Goal: Information Seeking & Learning: Learn about a topic

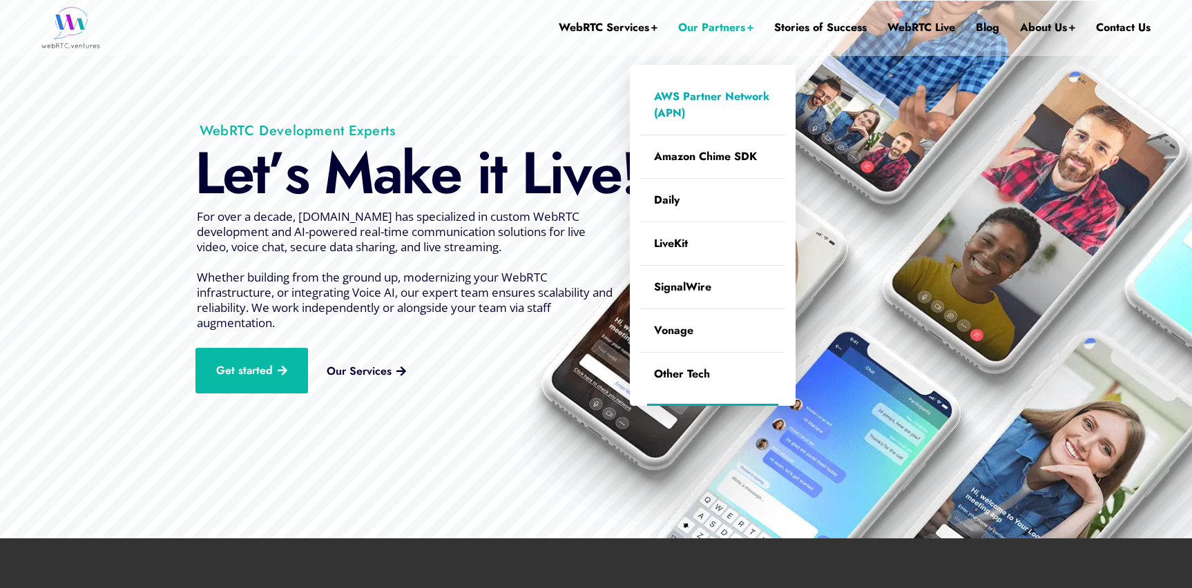
click at [688, 94] on link "AWS Partner Network (APN)" at bounding box center [712, 104] width 145 height 59
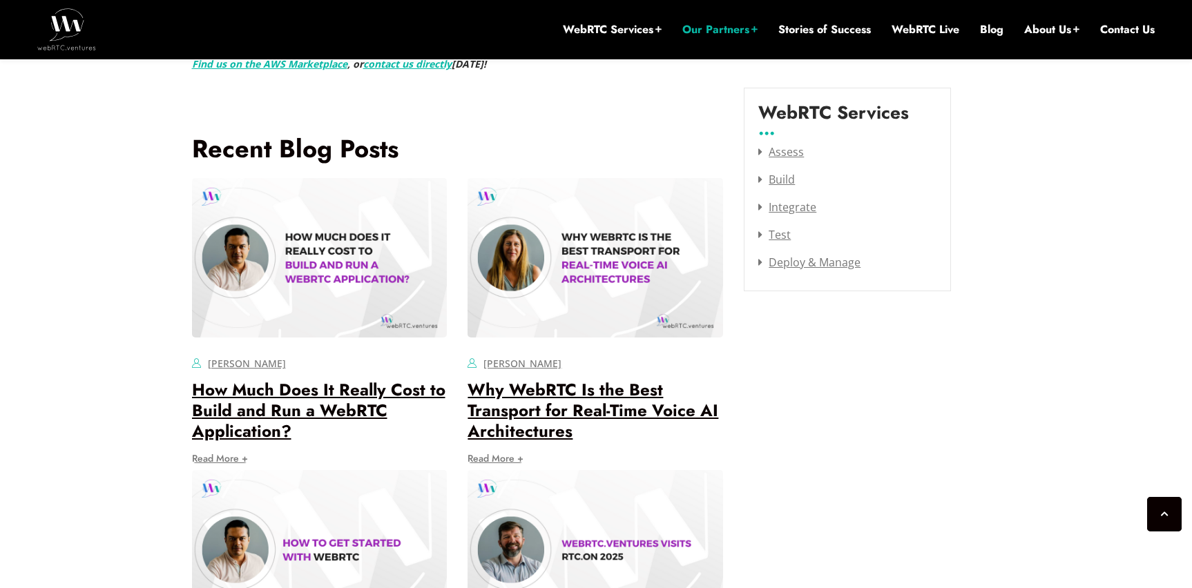
scroll to position [1736, 0]
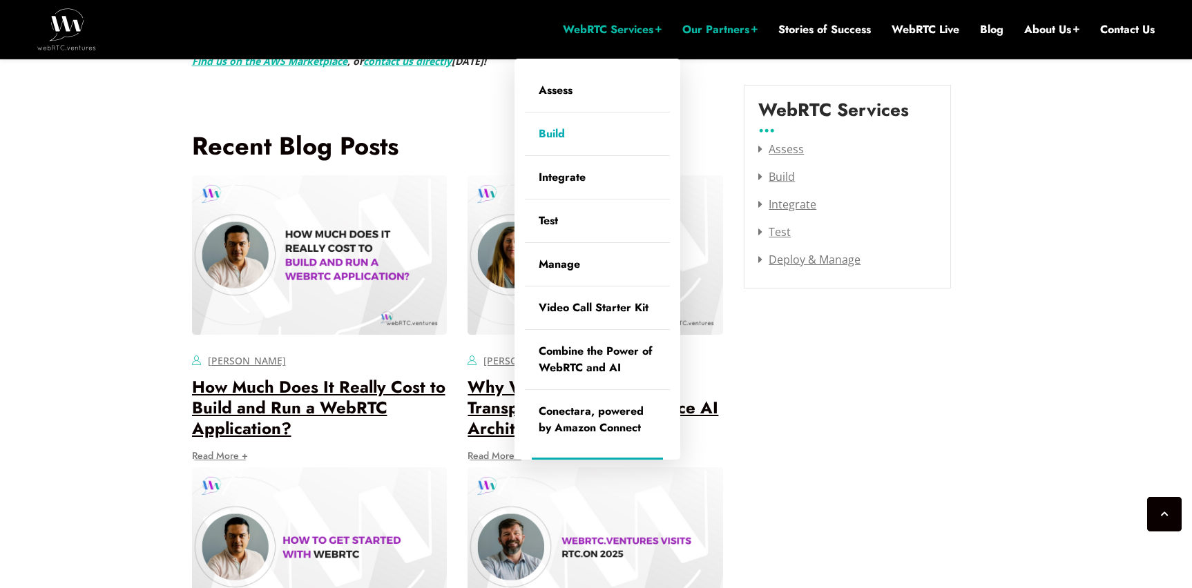
click at [552, 133] on link "Build" at bounding box center [597, 134] width 145 height 43
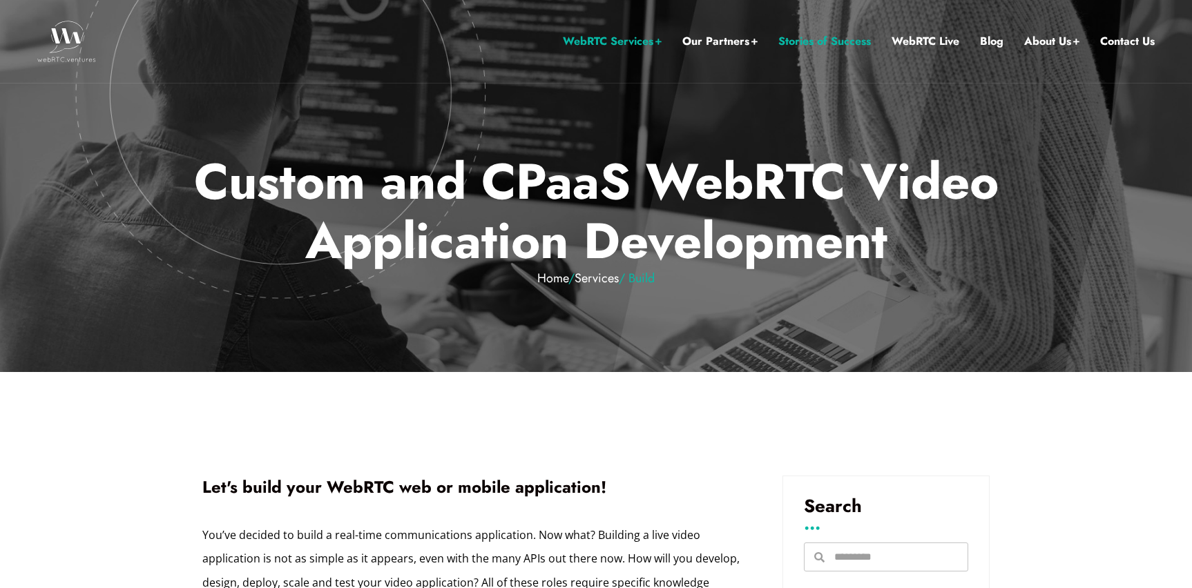
click at [842, 40] on link "Stories of Success" at bounding box center [824, 41] width 93 height 18
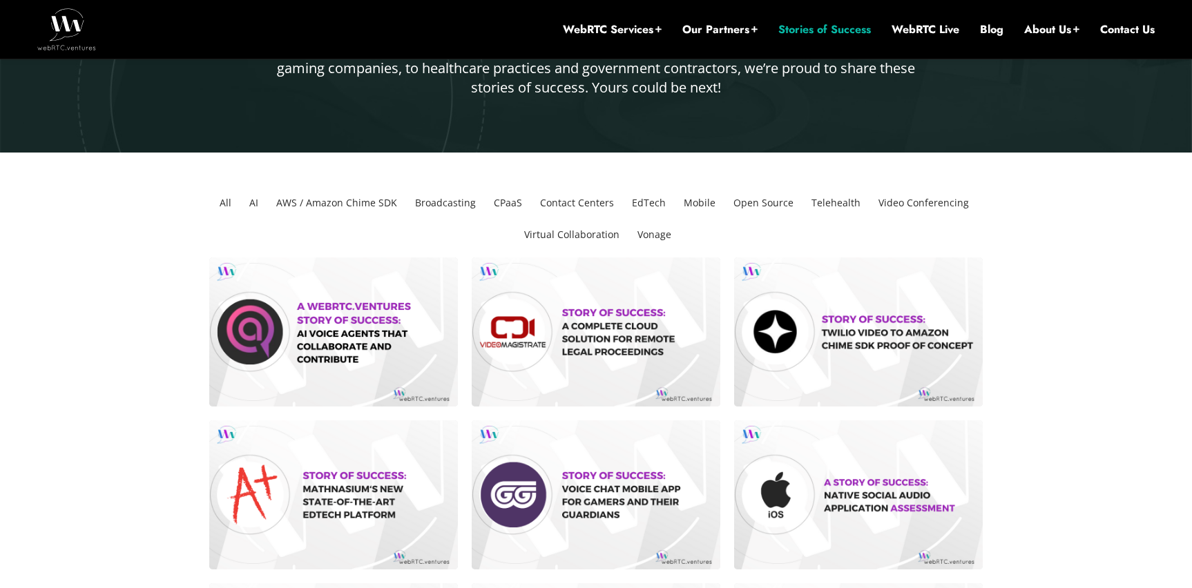
scroll to position [227, 0]
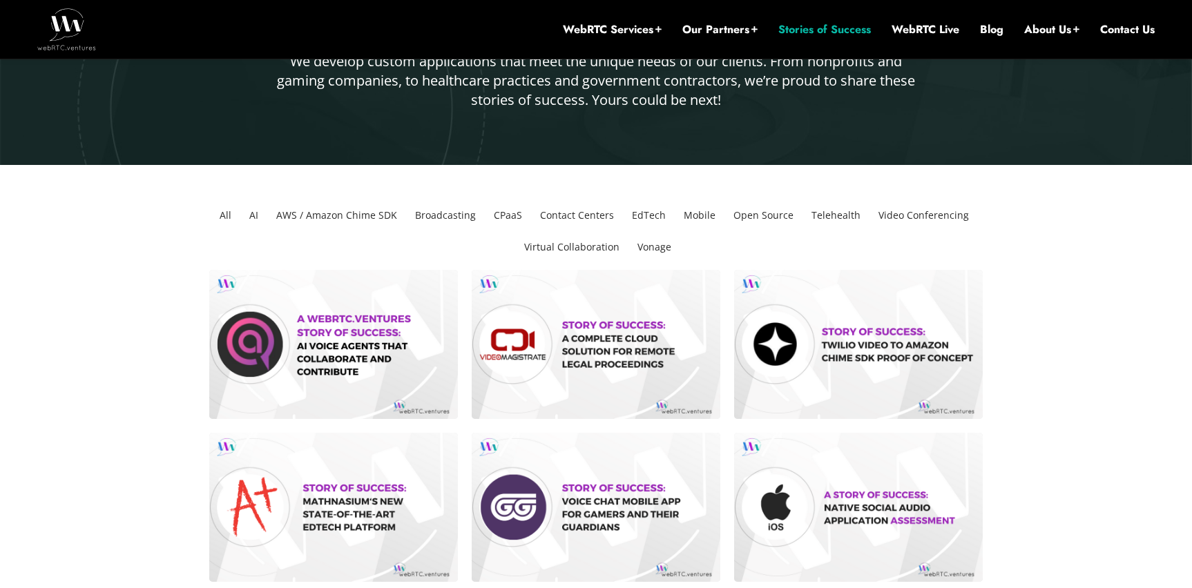
click at [59, 22] on img at bounding box center [66, 28] width 59 height 41
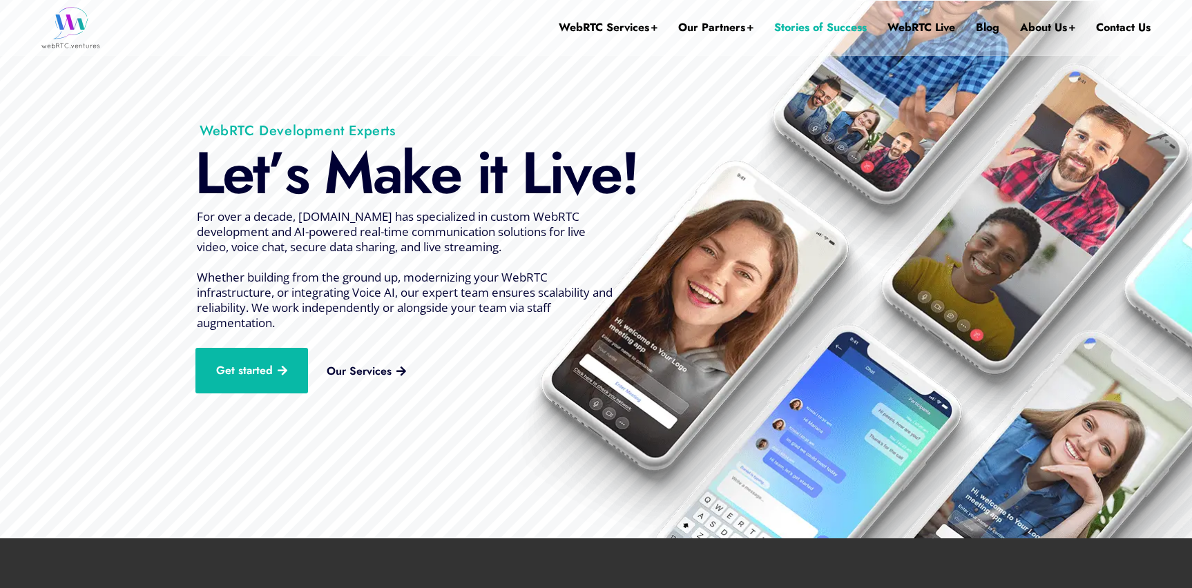
click at [809, 30] on link "Stories of Success" at bounding box center [820, 27] width 93 height 55
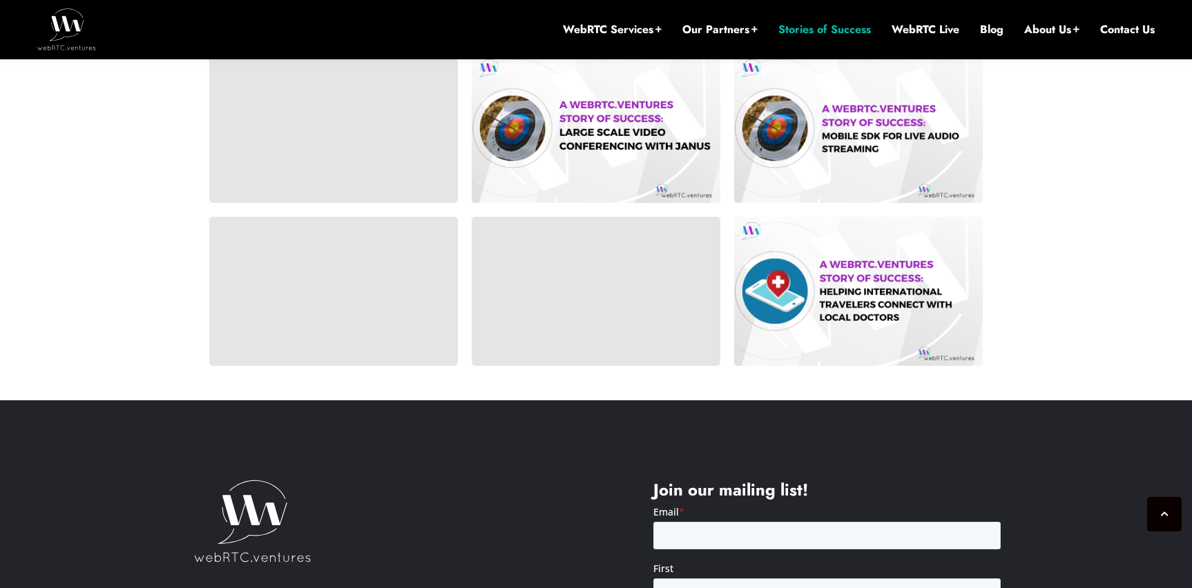
scroll to position [1081, 0]
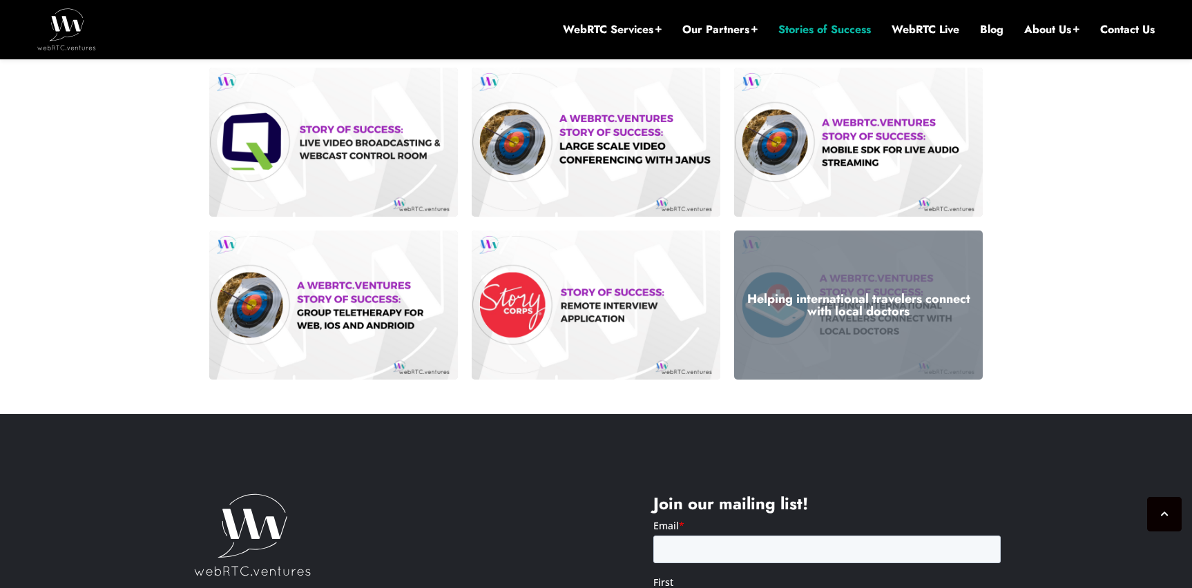
click at [859, 318] on h3 "Helping international travelers connect with local doctors" at bounding box center [858, 305] width 228 height 25
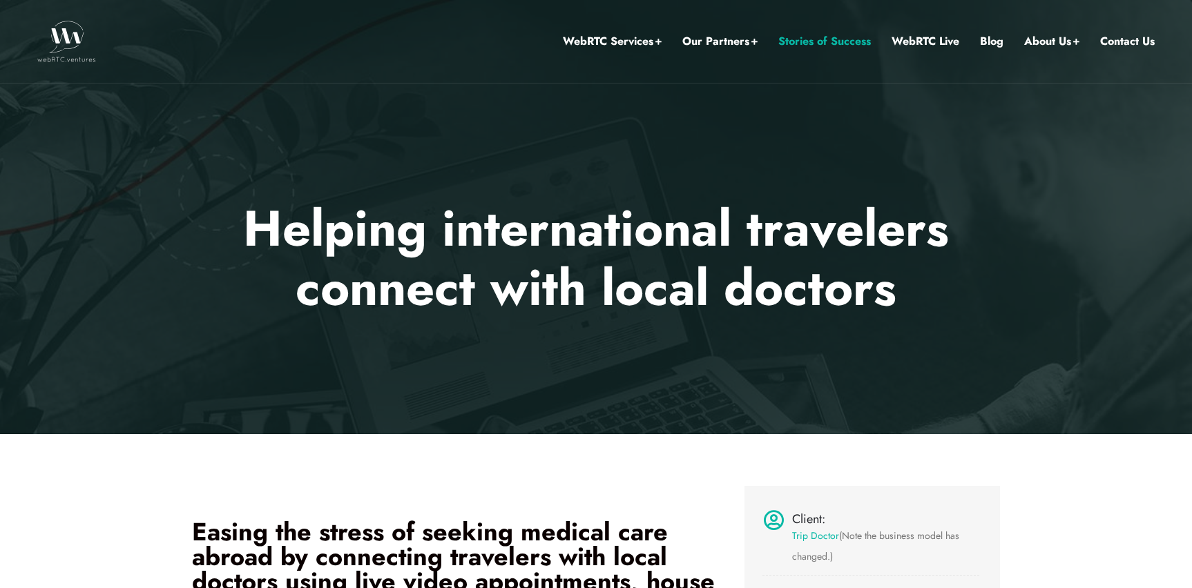
click at [824, 43] on link "Stories of Success" at bounding box center [824, 41] width 93 height 18
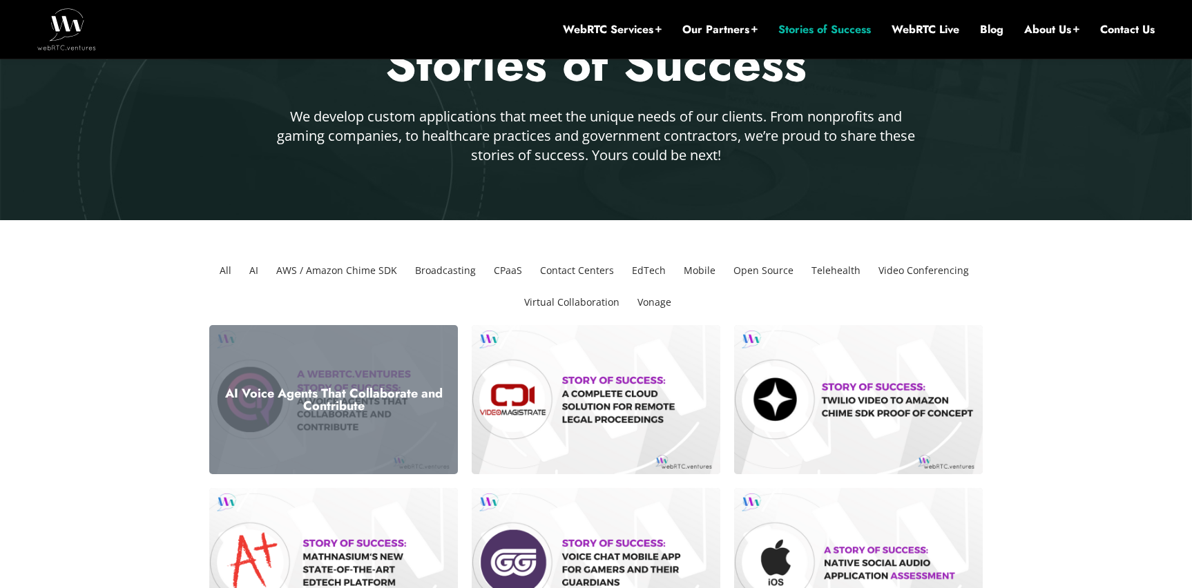
scroll to position [176, 0]
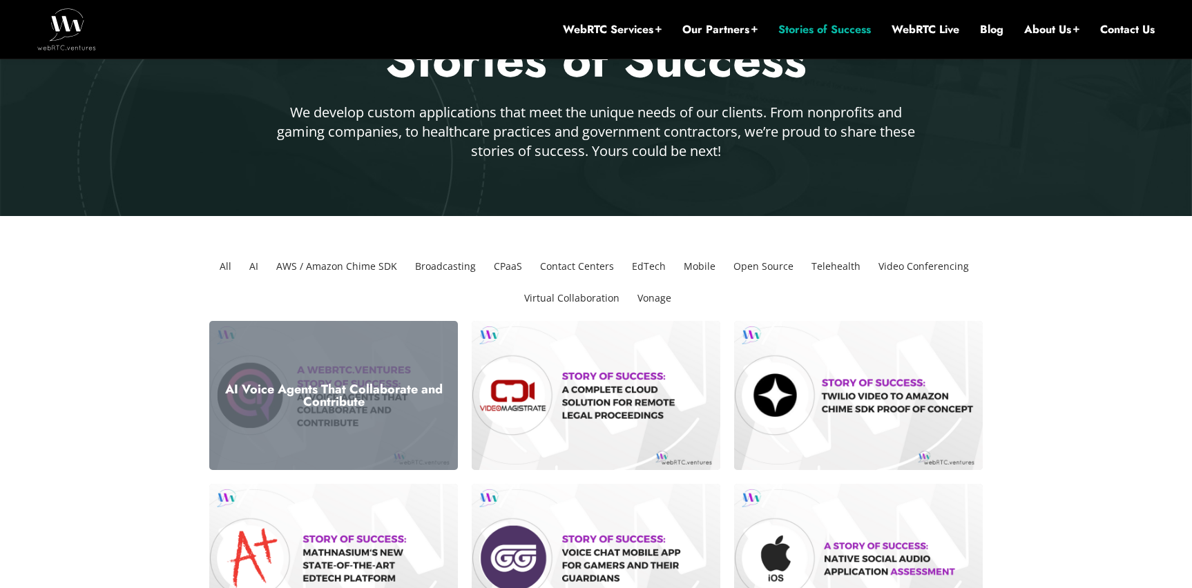
click at [344, 366] on div "AI Voice Agents That Collaborate and Contribute" at bounding box center [333, 395] width 249 height 149
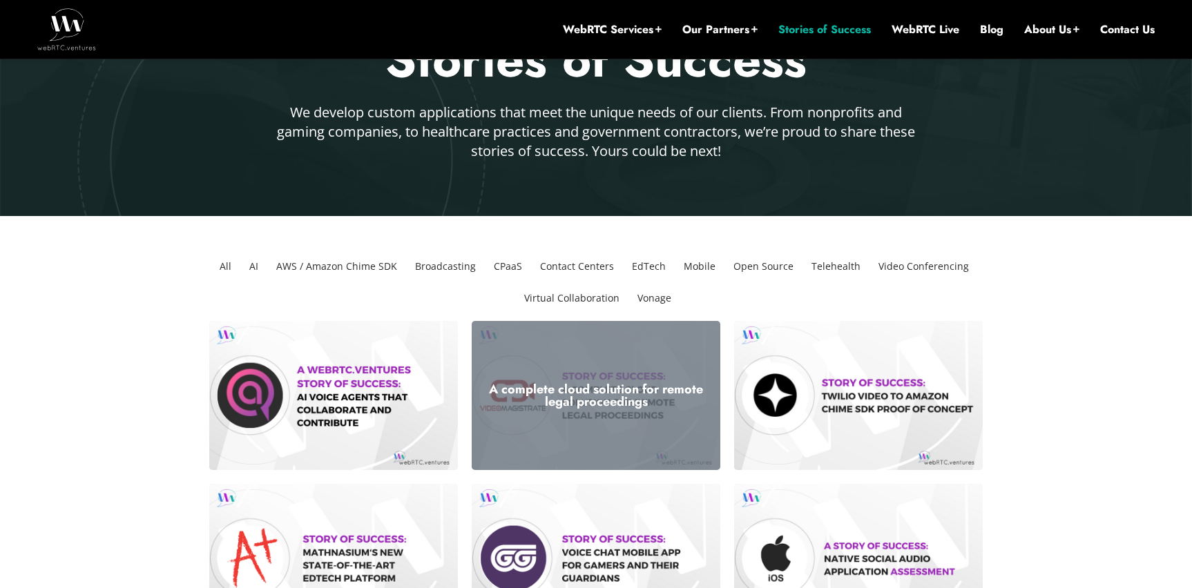
click at [552, 385] on h3 "A complete cloud solution for remote legal proceedings" at bounding box center [596, 395] width 228 height 25
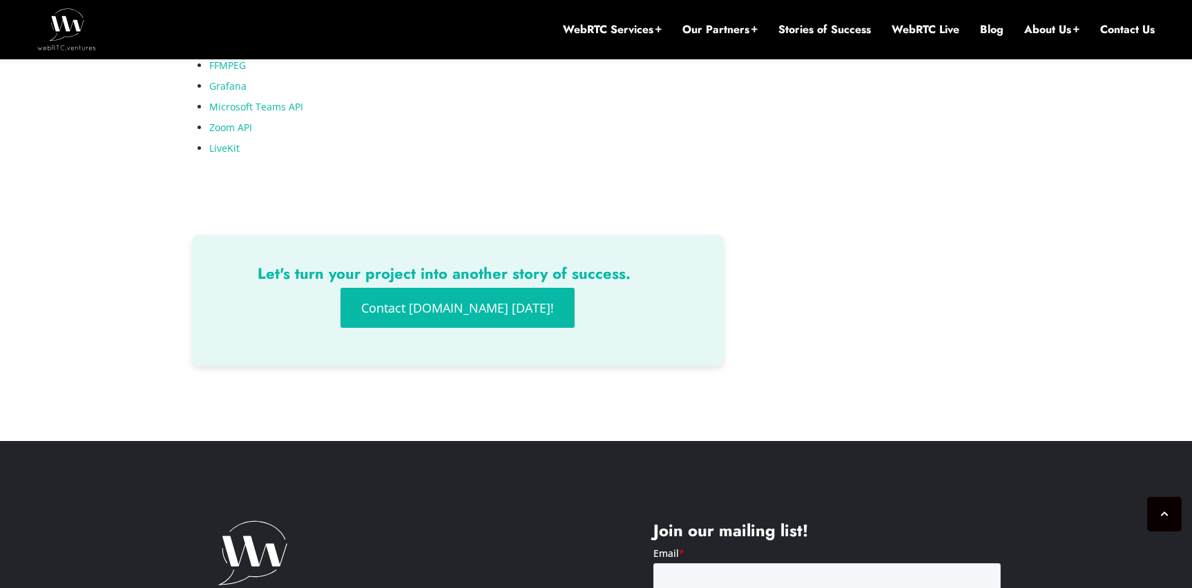
scroll to position [3149, 0]
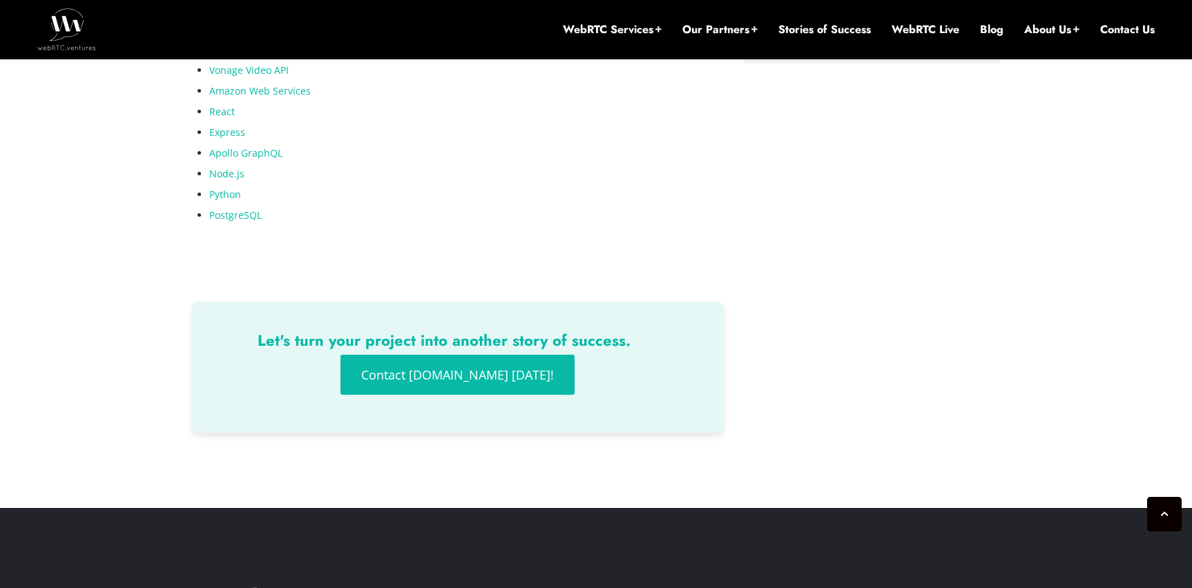
scroll to position [1763, 0]
